Goal: Check status: Check status

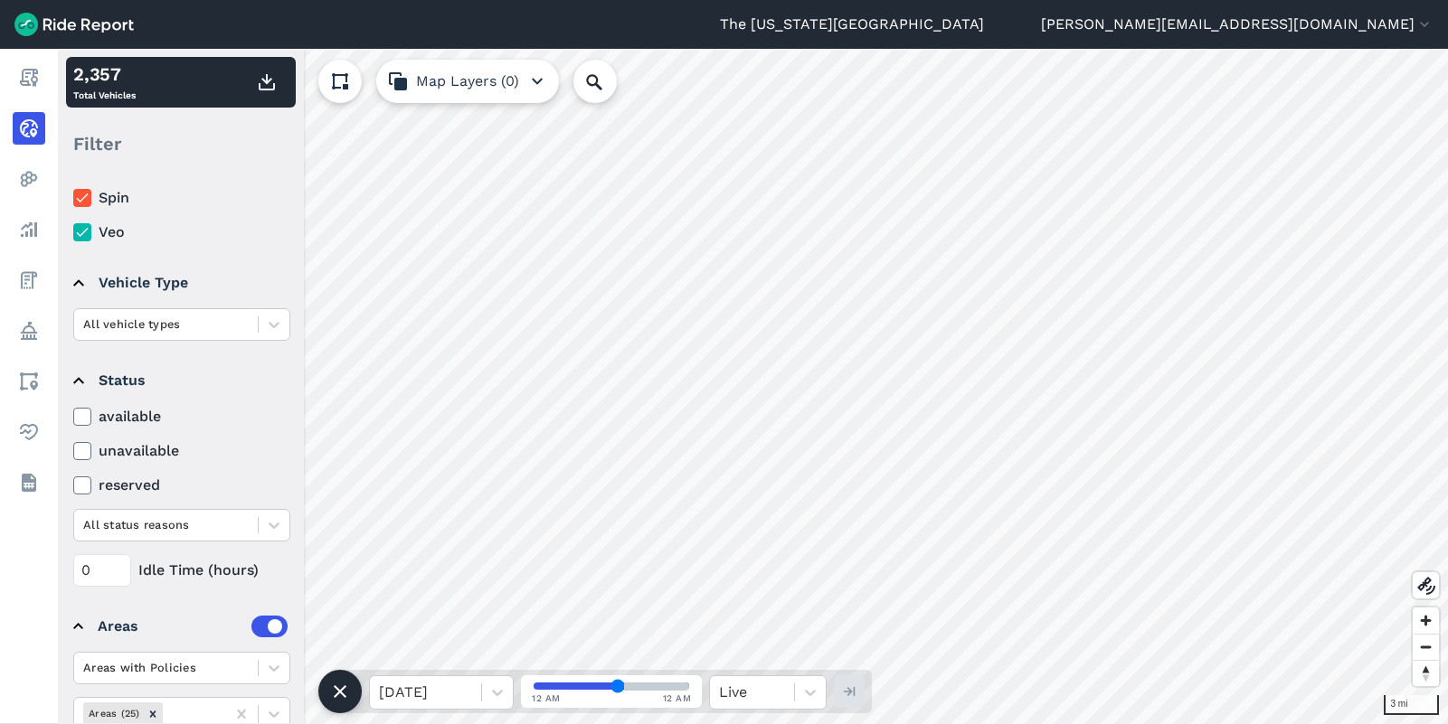
scroll to position [114, 0]
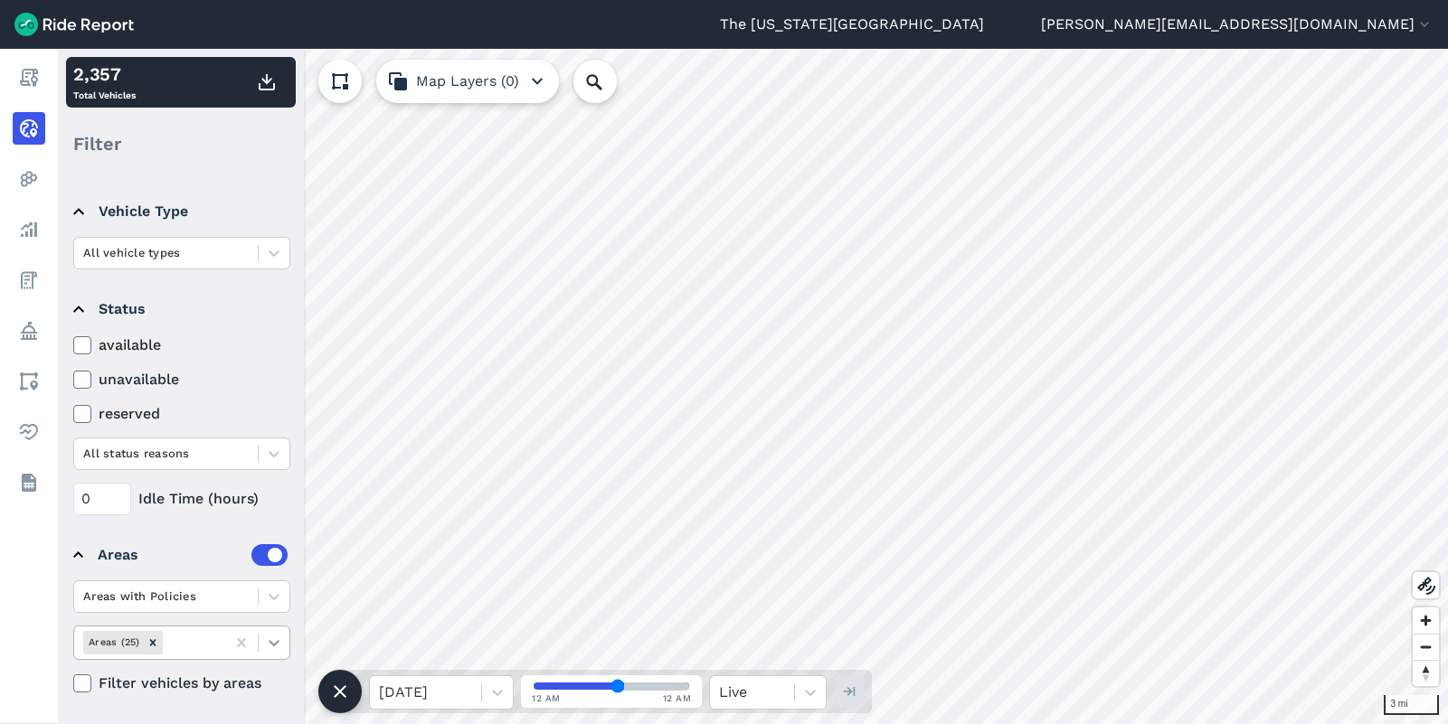
click at [265, 652] on div at bounding box center [274, 643] width 31 height 31
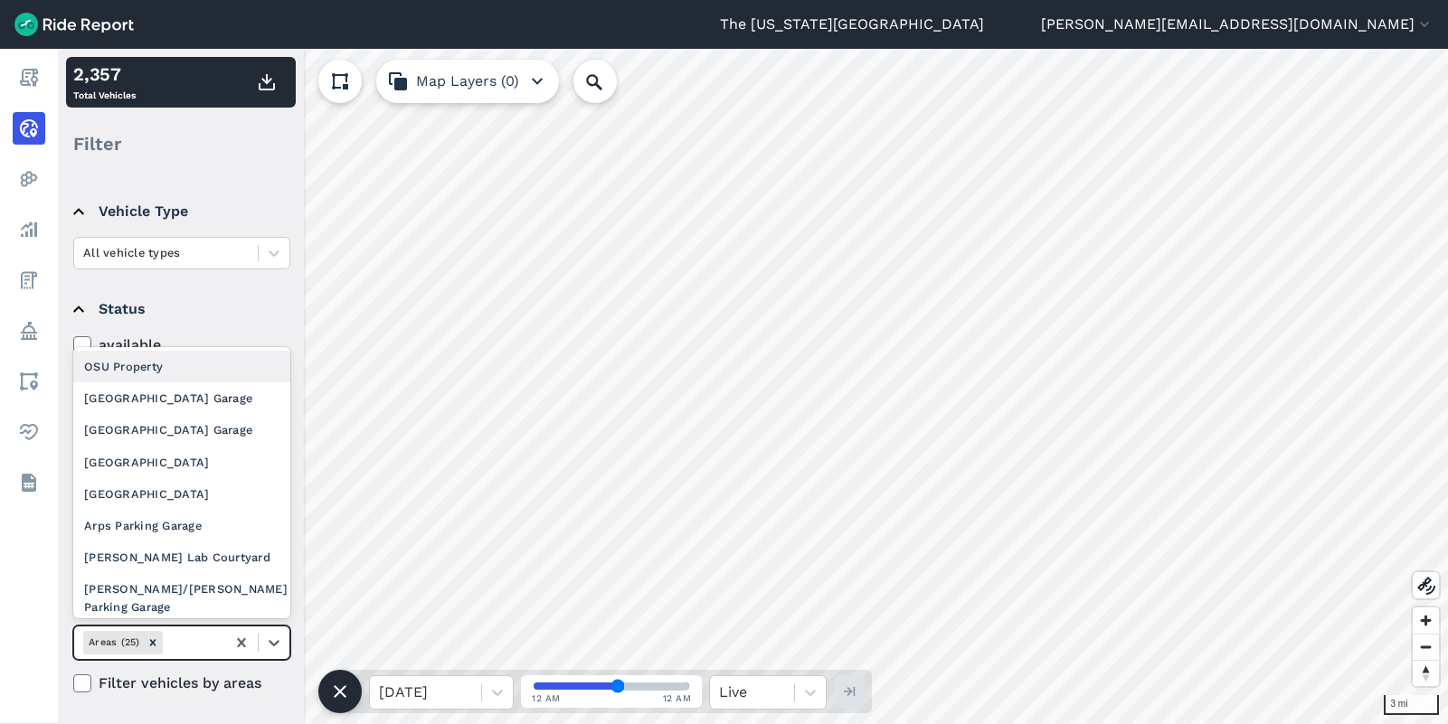
click at [191, 367] on div "OSU Property" at bounding box center [181, 367] width 217 height 32
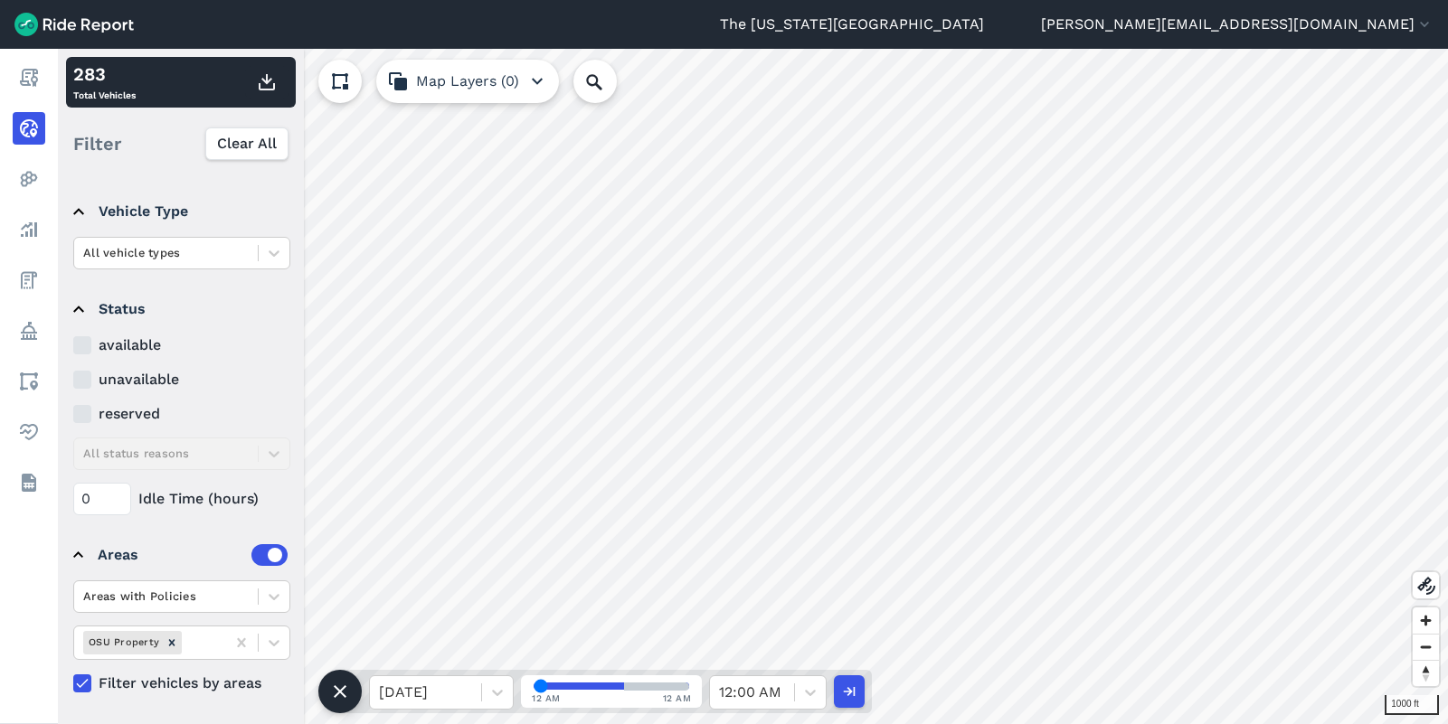
drag, startPoint x: 619, startPoint y: 685, endPoint x: 519, endPoint y: 689, distance: 100.4
click at [533, 689] on input "range" at bounding box center [611, 686] width 156 height 7
drag, startPoint x: 539, startPoint y: 684, endPoint x: 528, endPoint y: 685, distance: 10.9
click at [533, 685] on input "range" at bounding box center [611, 686] width 156 height 7
click at [492, 694] on icon at bounding box center [497, 693] width 18 height 18
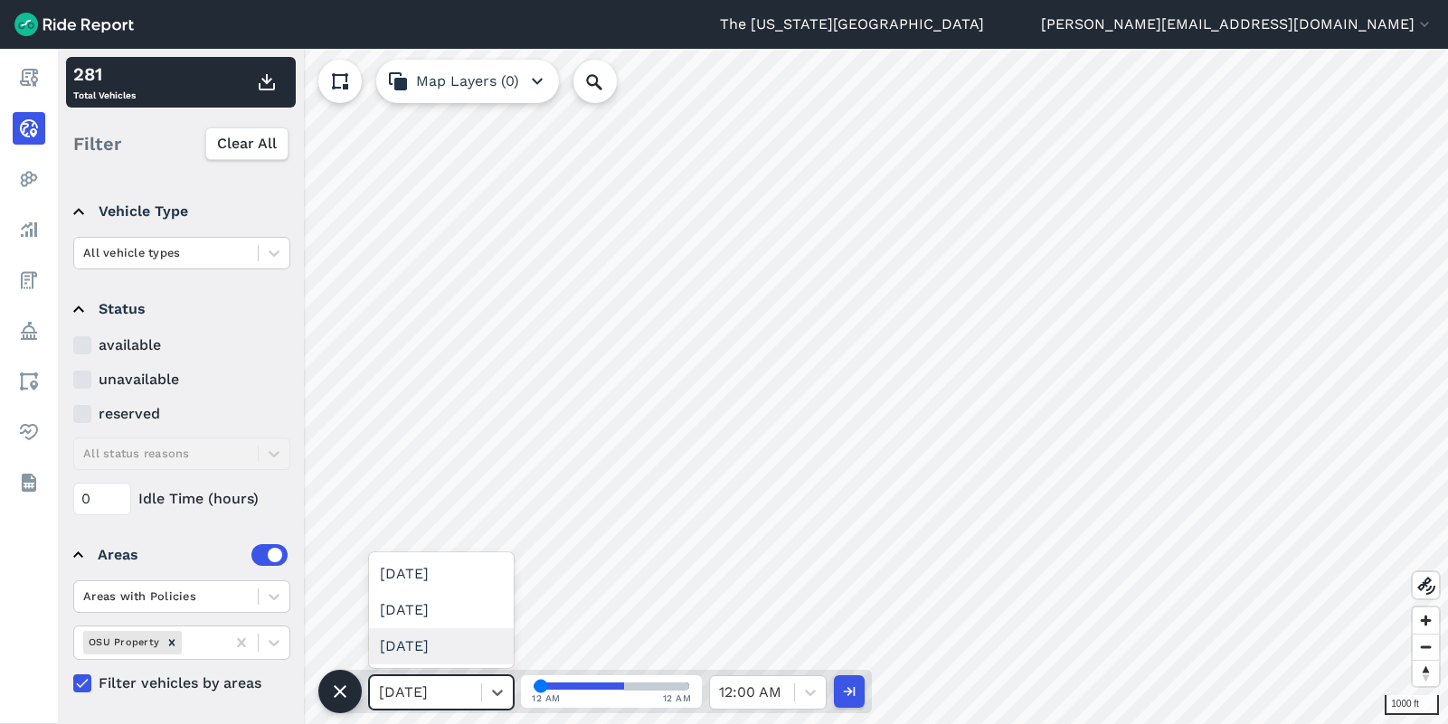
click at [468, 653] on div "[DATE]" at bounding box center [441, 646] width 145 height 36
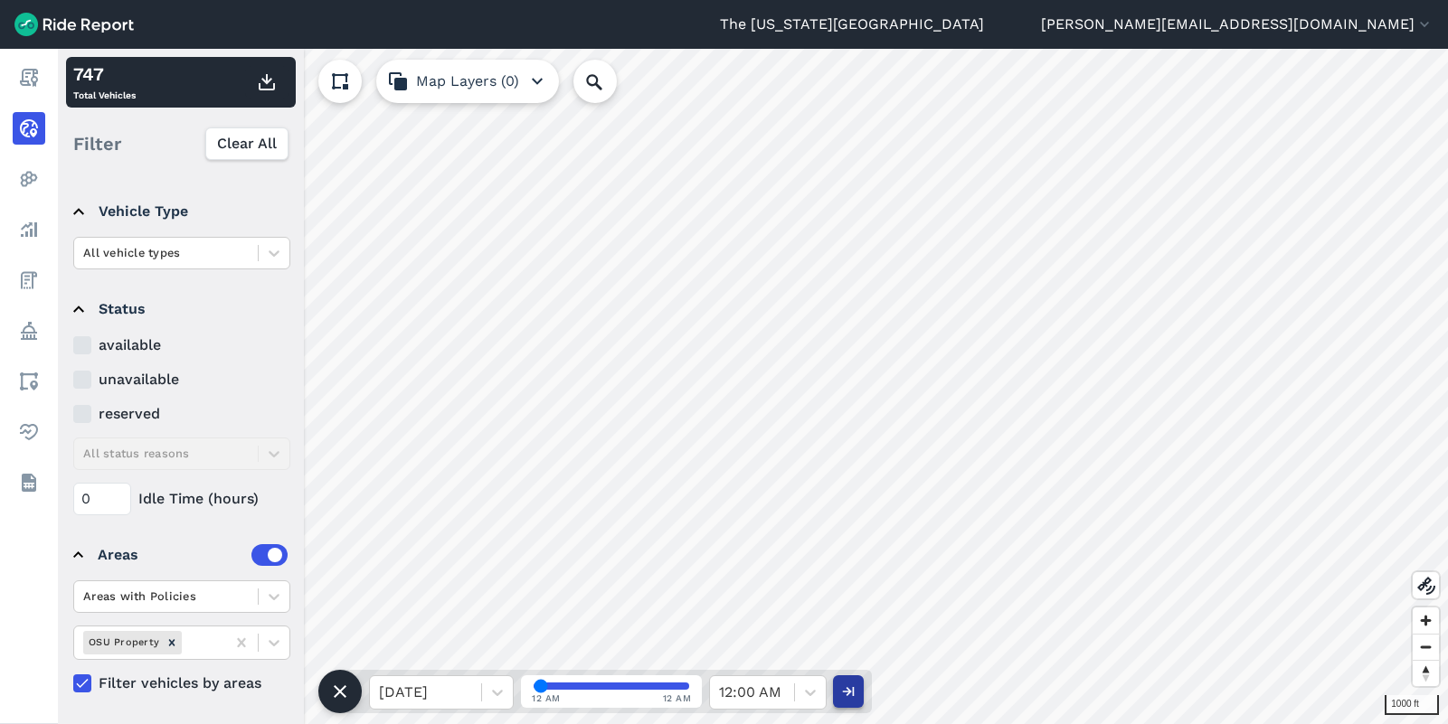
click at [849, 694] on use "button" at bounding box center [849, 691] width 12 height 9
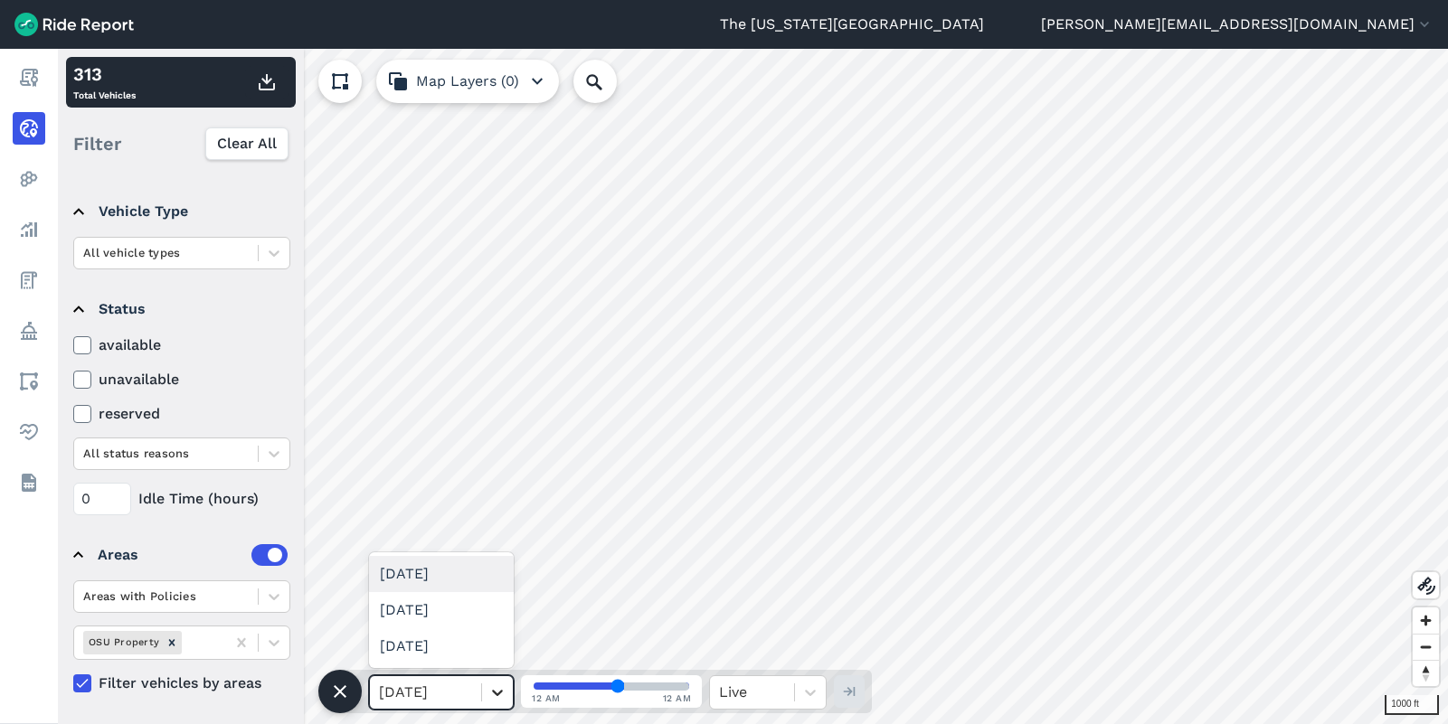
click at [496, 686] on icon at bounding box center [497, 693] width 18 height 18
click at [462, 639] on div "[DATE]" at bounding box center [441, 646] width 145 height 36
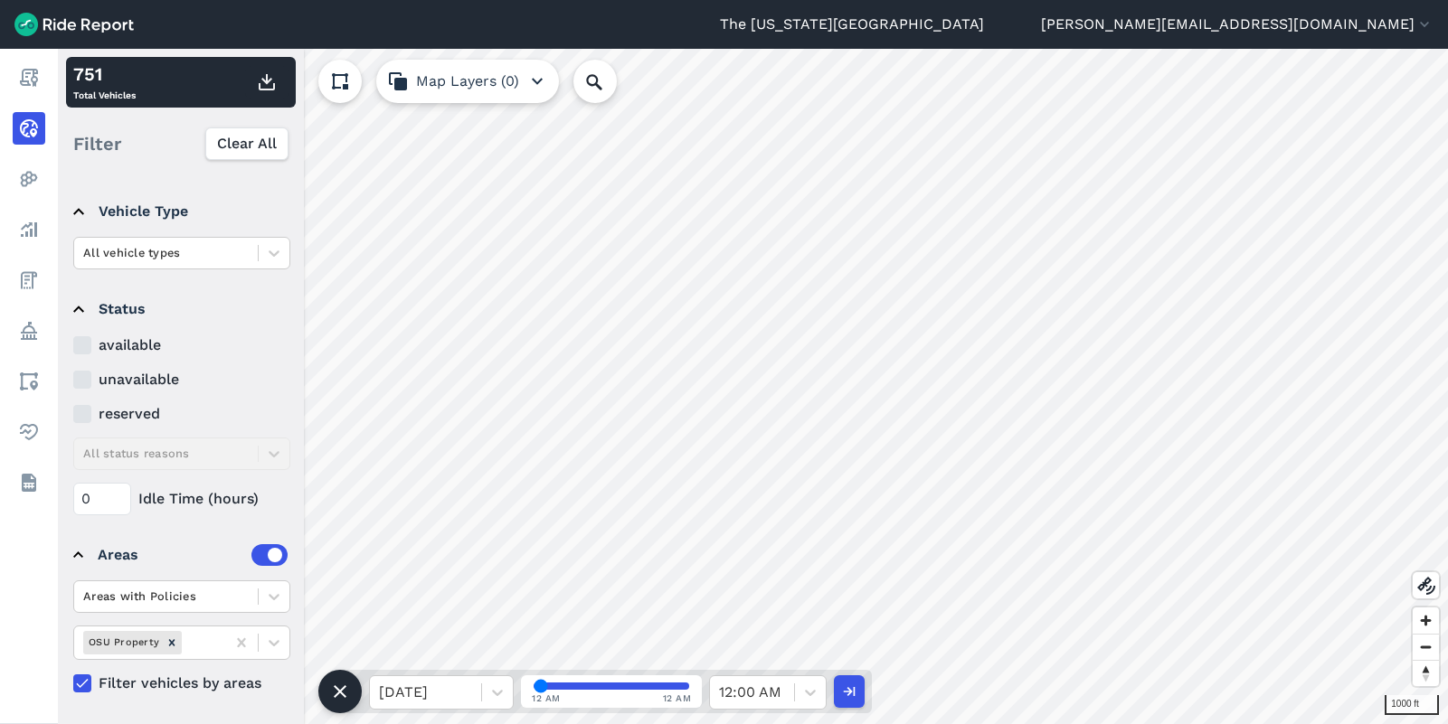
drag, startPoint x: 610, startPoint y: 684, endPoint x: 522, endPoint y: 684, distance: 88.6
click at [533, 684] on input "range" at bounding box center [611, 686] width 156 height 7
click at [854, 700] on icon "button" at bounding box center [848, 692] width 18 height 18
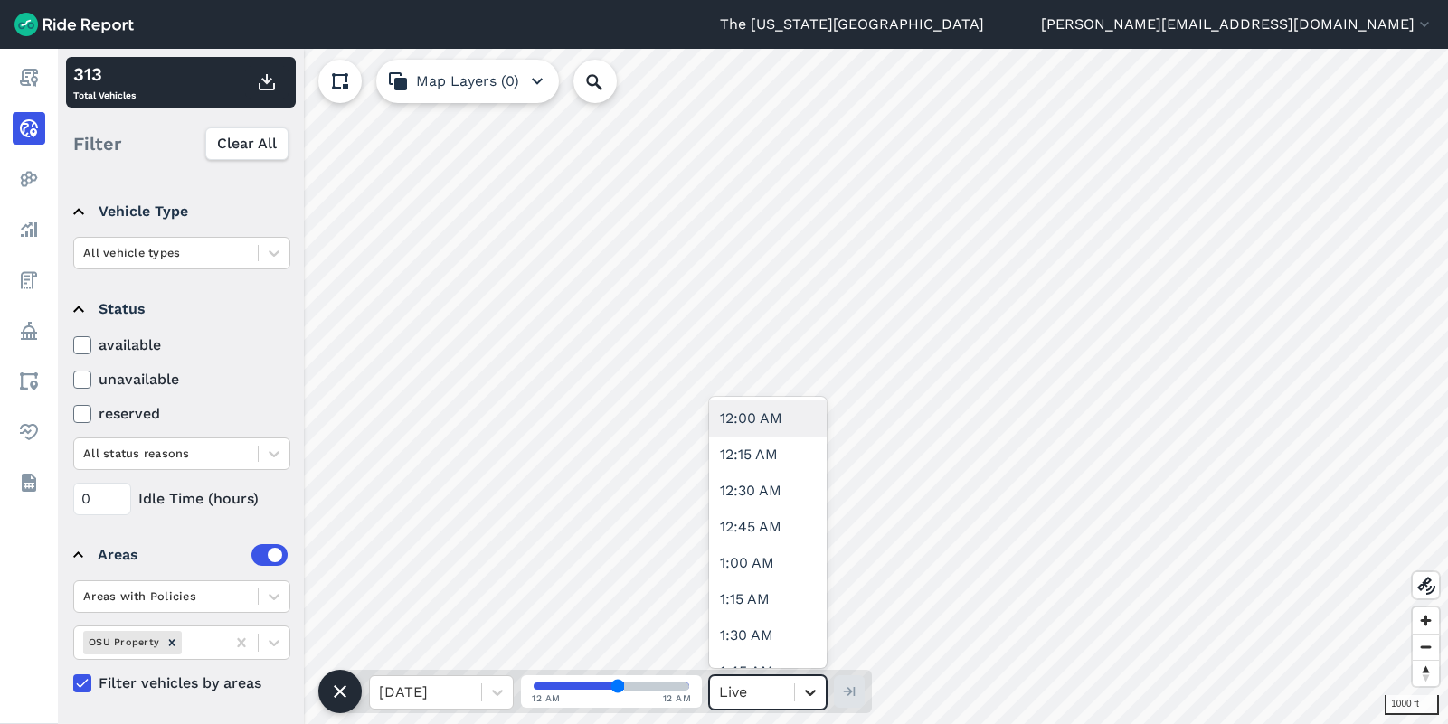
click at [816, 695] on icon at bounding box center [810, 693] width 18 height 18
click at [503, 696] on icon at bounding box center [497, 693] width 18 height 18
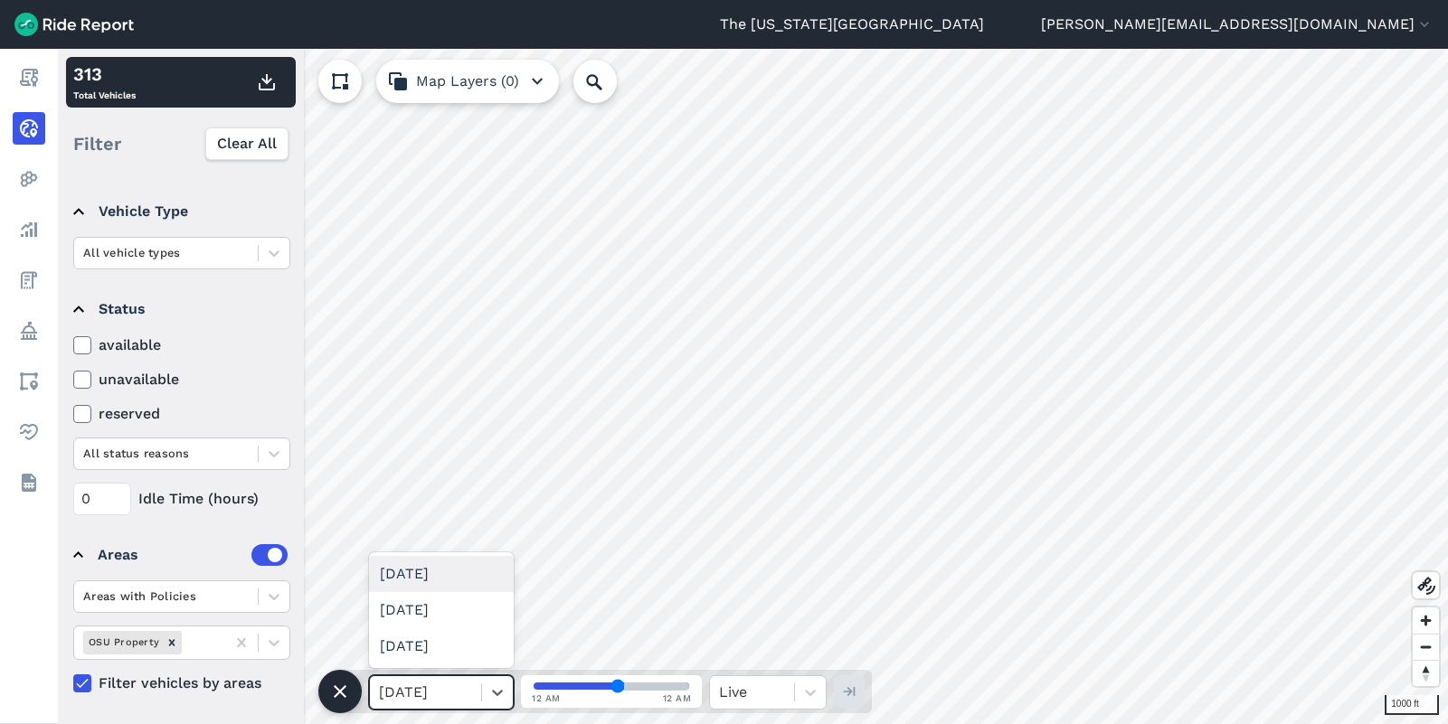
click at [462, 581] on div "[DATE]" at bounding box center [441, 574] width 145 height 36
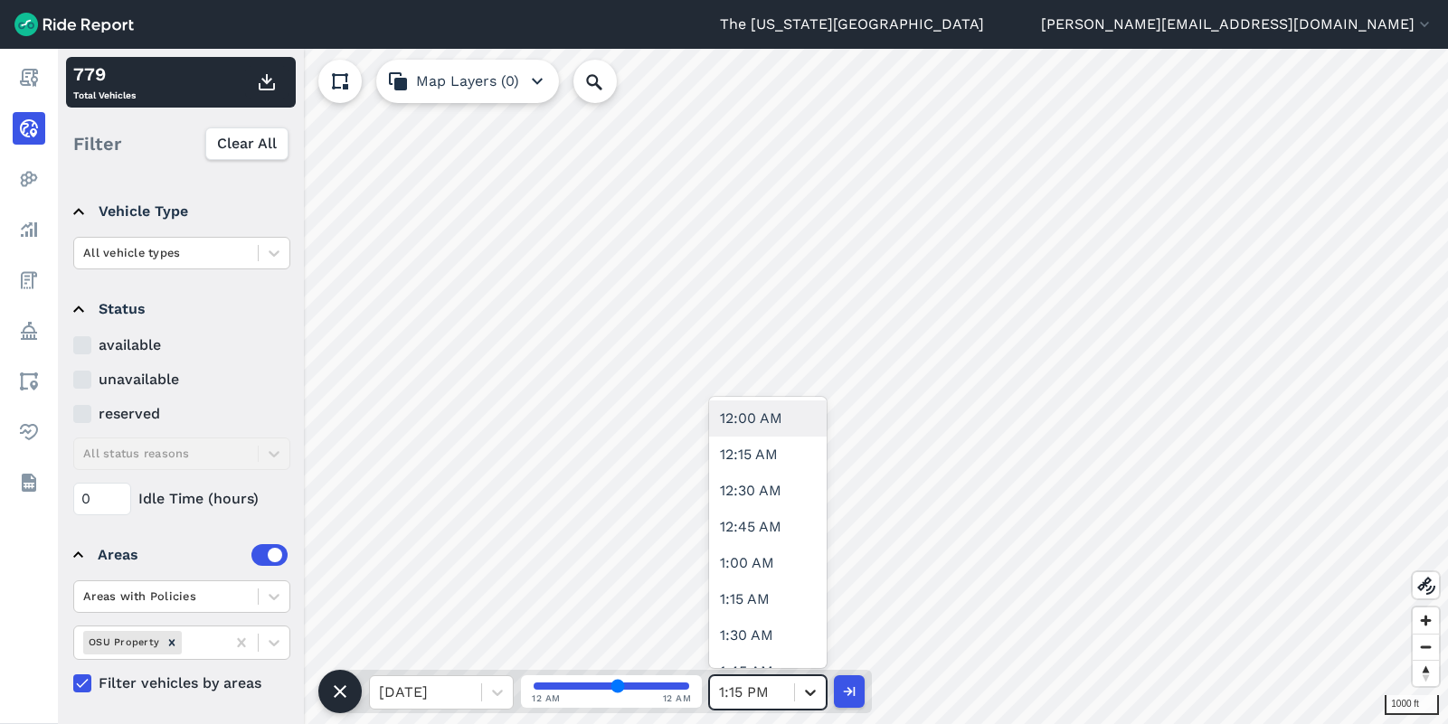
click at [810, 690] on icon at bounding box center [810, 693] width 18 height 18
click at [762, 573] on div "3:00 AM" at bounding box center [768, 581] width 118 height 36
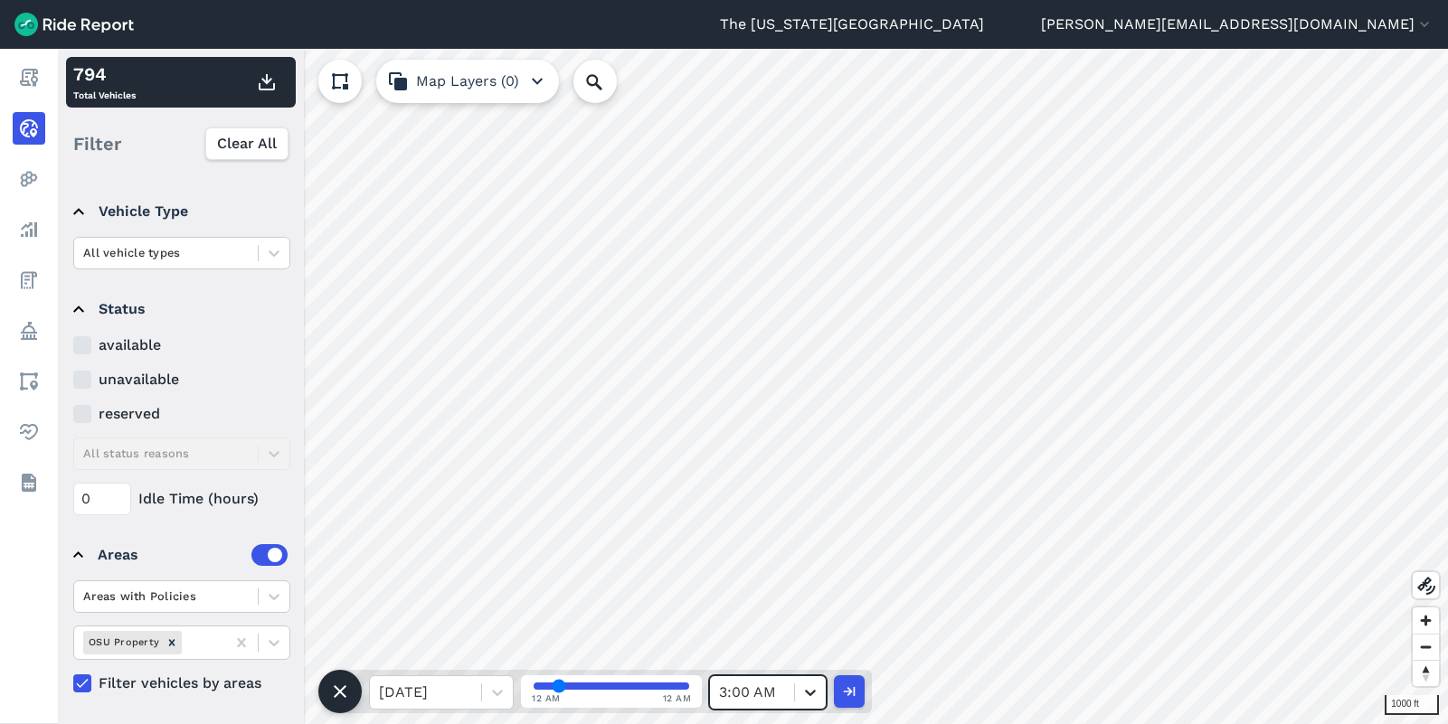
click at [808, 694] on icon at bounding box center [810, 693] width 11 height 6
click at [756, 549] on div "3:30 PM" at bounding box center [768, 545] width 118 height 36
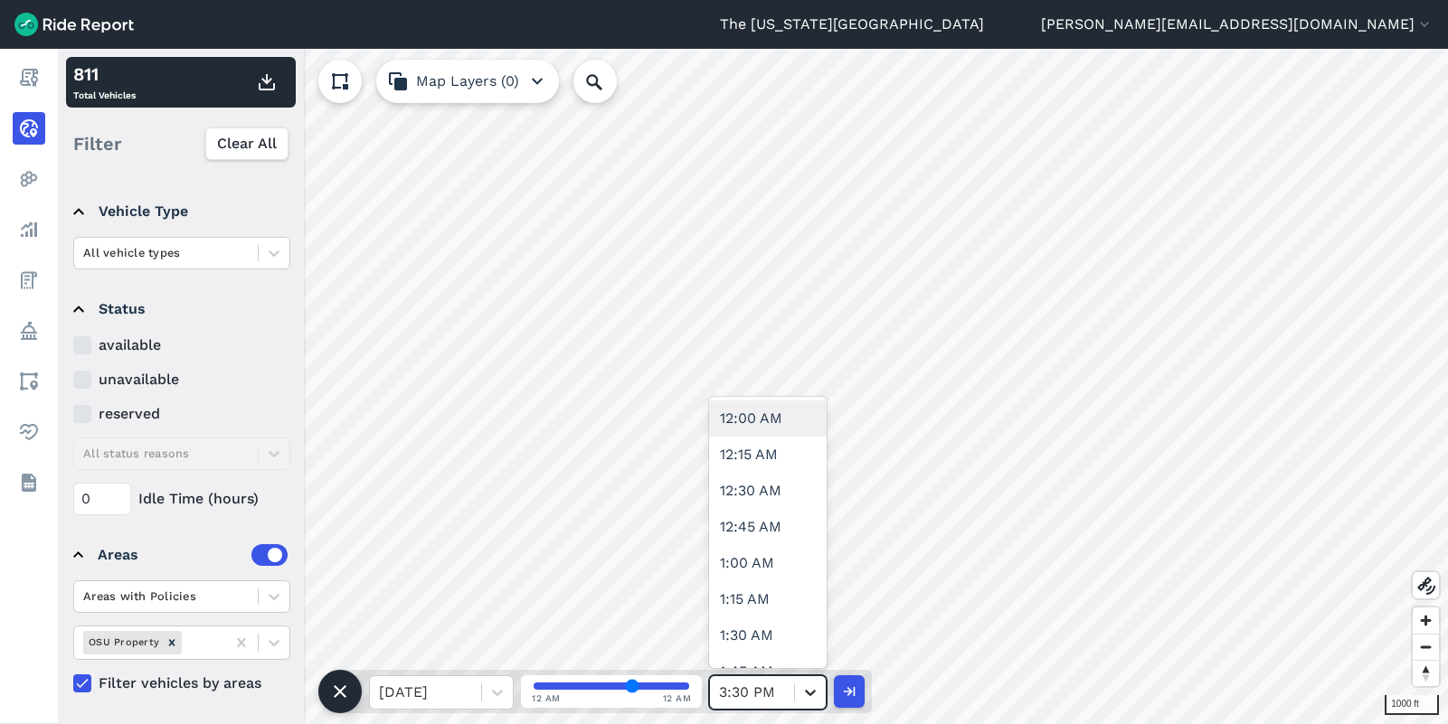
click at [815, 693] on icon at bounding box center [810, 693] width 18 height 18
click at [745, 478] on div "6:45 PM" at bounding box center [768, 473] width 118 height 36
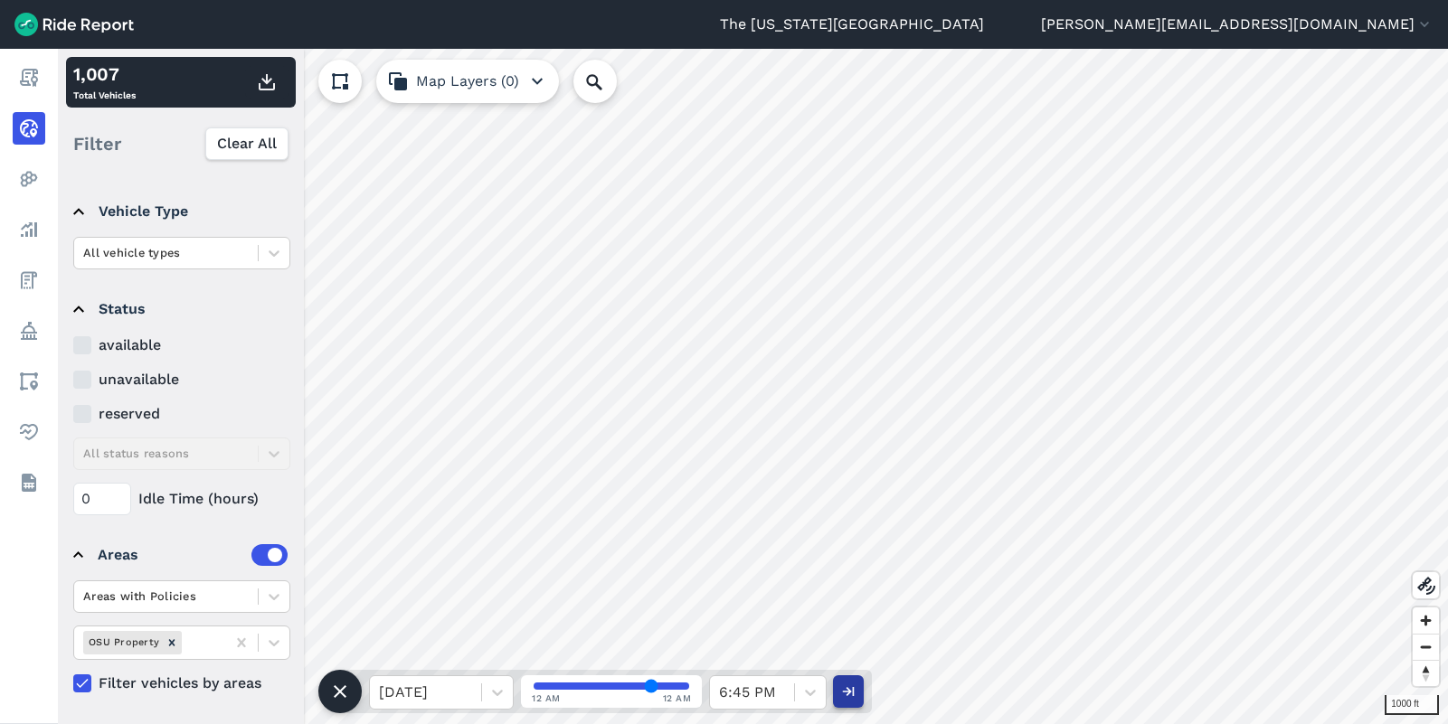
click at [845, 702] on button "button" at bounding box center [848, 691] width 31 height 33
type input "52"
